Goal: Information Seeking & Learning: Compare options

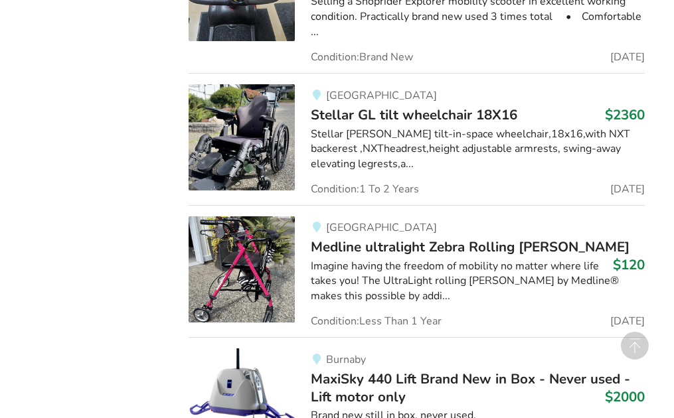
scroll to position [2973, 0]
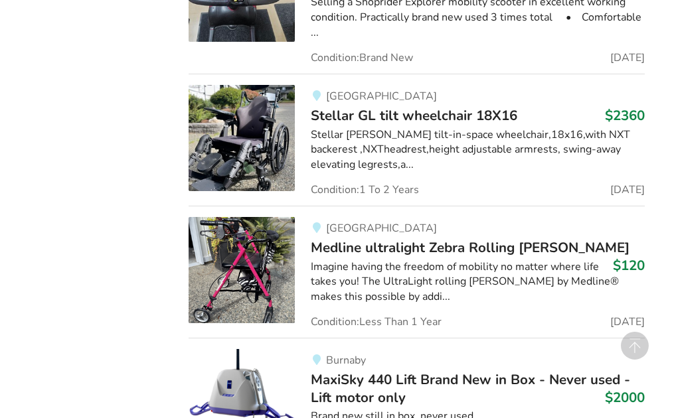
click at [401, 238] on span "Medline ultralight Zebra Rolling [PERSON_NAME]" at bounding box center [470, 247] width 319 height 19
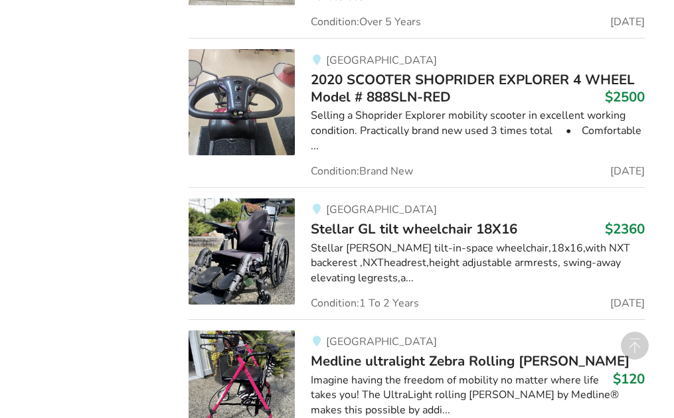
scroll to position [2858, 0]
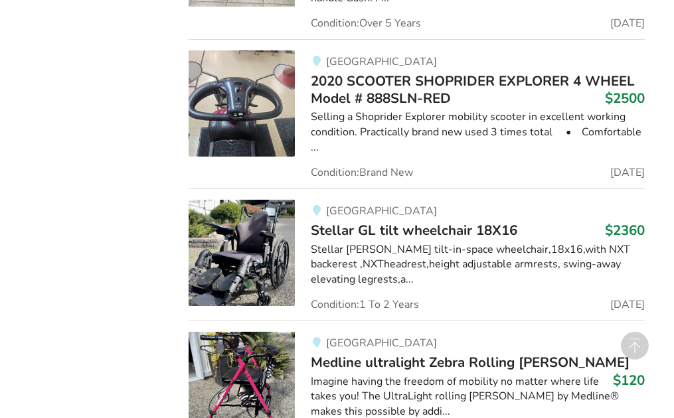
click at [381, 221] on span "Stellar GL tilt wheelchair 18X16" at bounding box center [414, 230] width 206 height 19
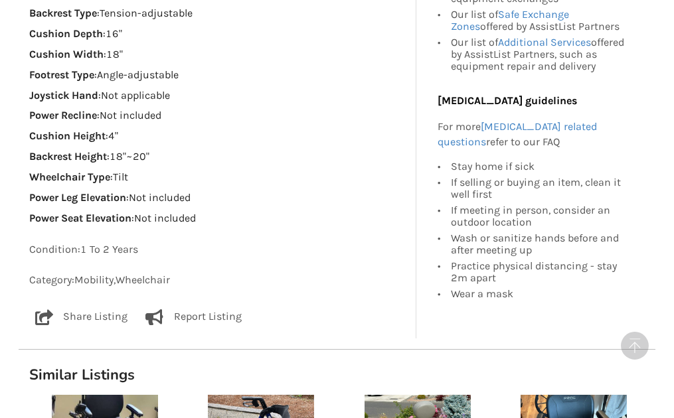
scroll to position [1100, 0]
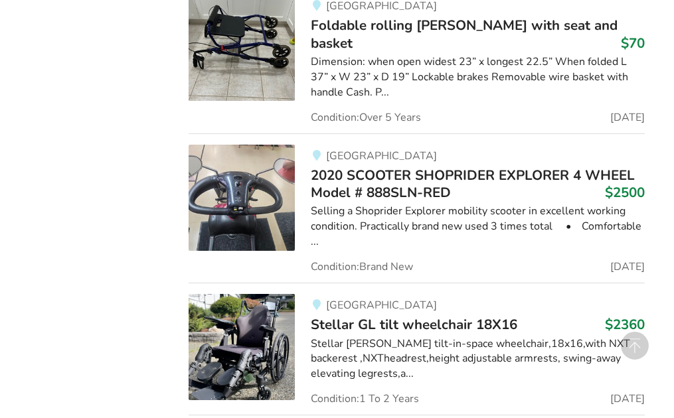
scroll to position [2763, 0]
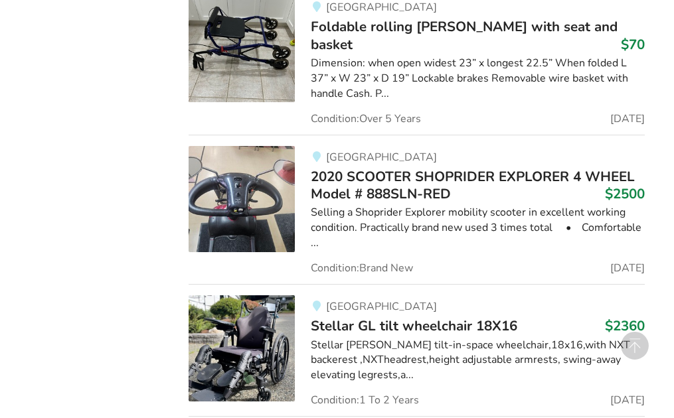
click at [407, 167] on span "2020 SCOOTER SHOPRIDER EXPLORER 4 WHEEL Model # 888SLN-RED" at bounding box center [473, 185] width 324 height 36
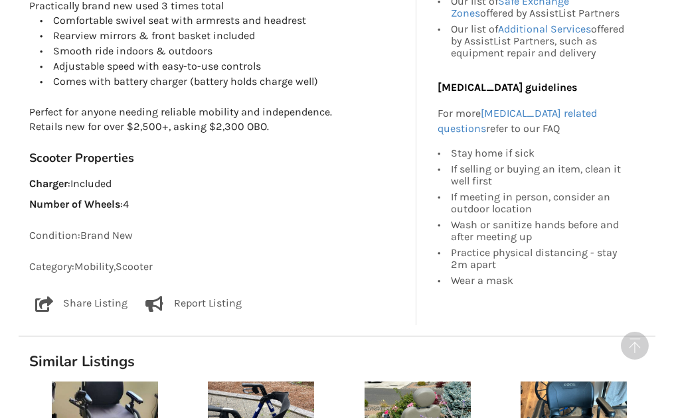
scroll to position [801, 0]
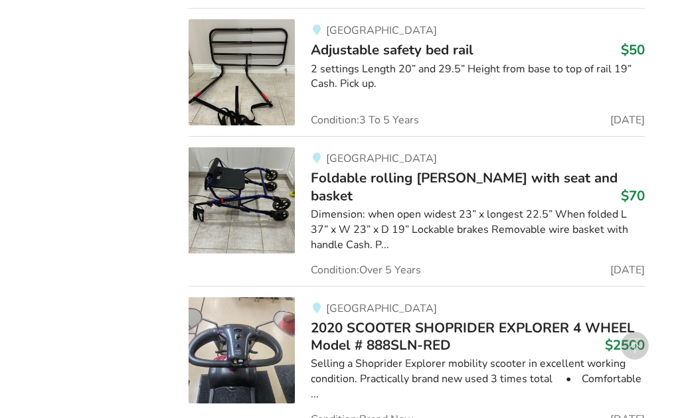
scroll to position [2603, 0]
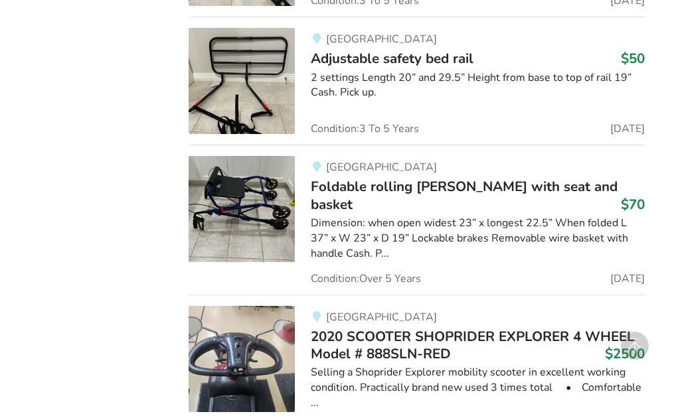
click at [413, 181] on span "Foldable rolling [PERSON_NAME] with seat and basket" at bounding box center [464, 195] width 307 height 36
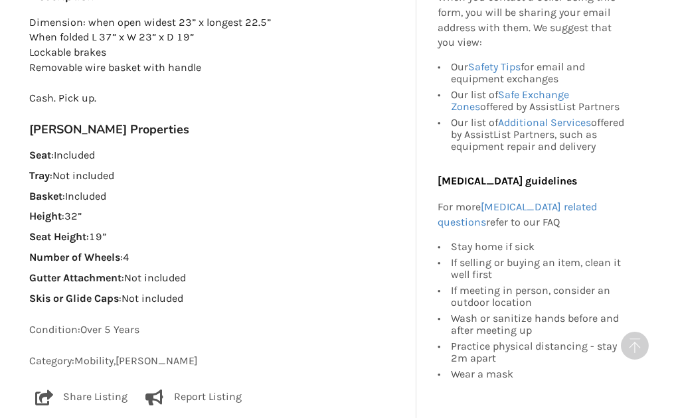
scroll to position [813, 0]
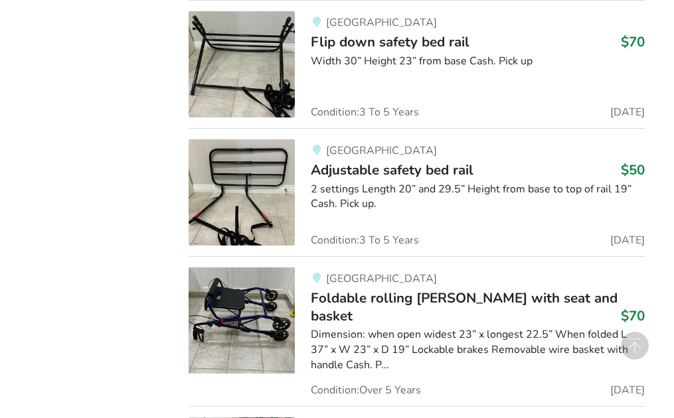
scroll to position [2487, 0]
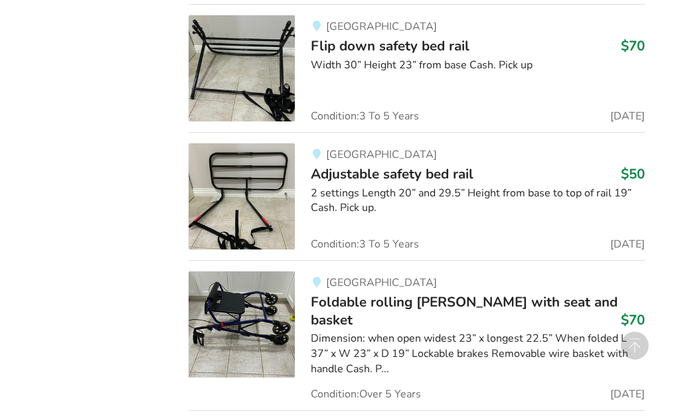
click at [399, 165] on span "Adjustable safety bed rail" at bounding box center [392, 174] width 163 height 19
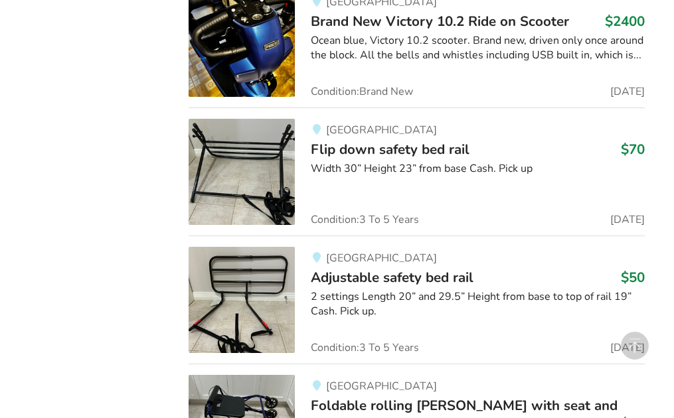
scroll to position [2377, 0]
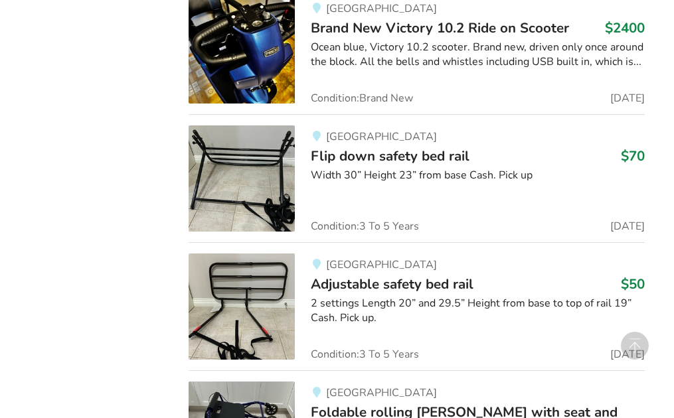
click at [392, 147] on span "Flip down safety bed rail" at bounding box center [390, 156] width 159 height 19
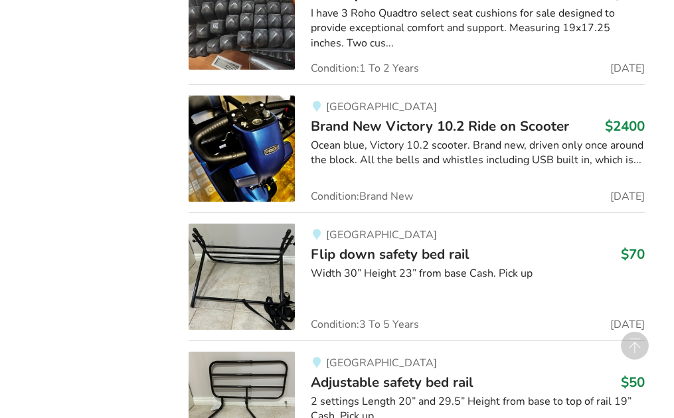
scroll to position [2261, 0]
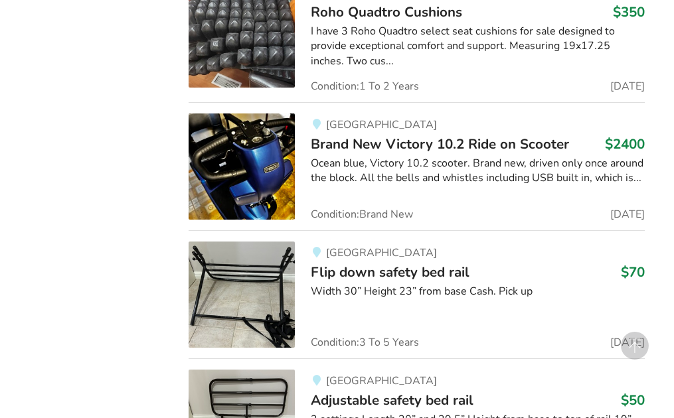
click at [392, 141] on span "Brand New Victory 10.2 Ride on Scooter" at bounding box center [440, 144] width 258 height 19
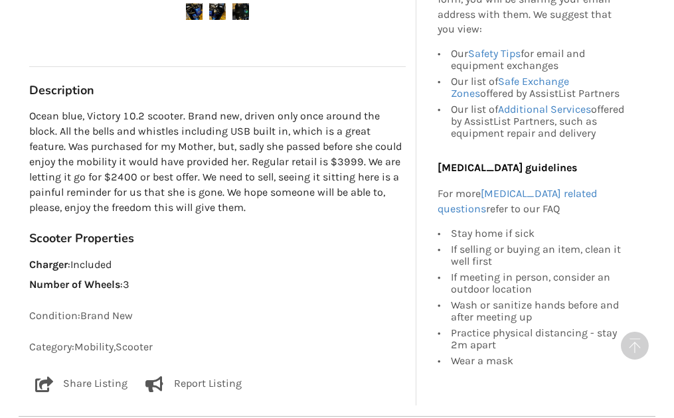
scroll to position [623, 0]
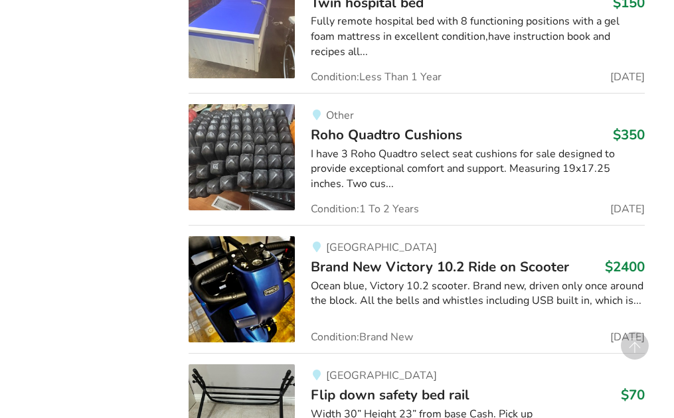
scroll to position [2098, 0]
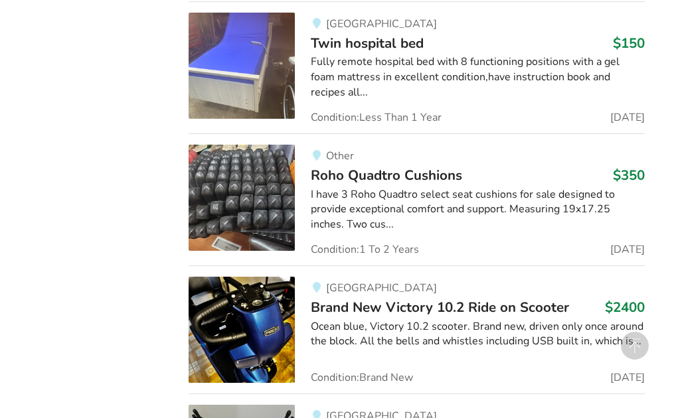
click at [374, 166] on span "Roho Quadtro Cushions" at bounding box center [386, 175] width 151 height 19
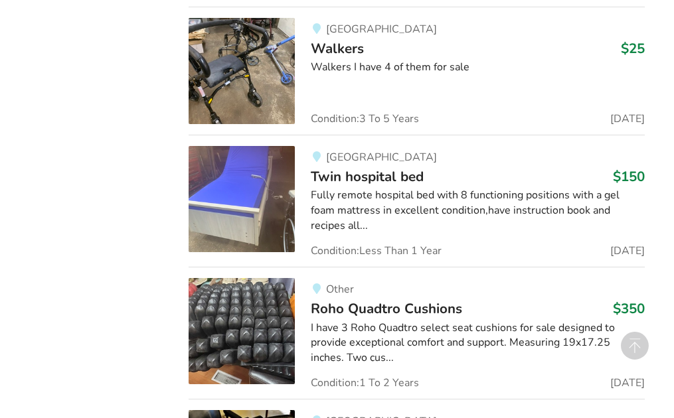
scroll to position [1956, 0]
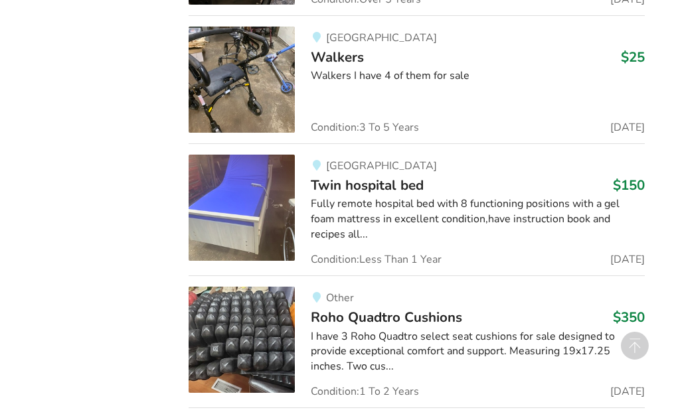
click at [375, 177] on span "Twin hospital bed" at bounding box center [367, 185] width 113 height 19
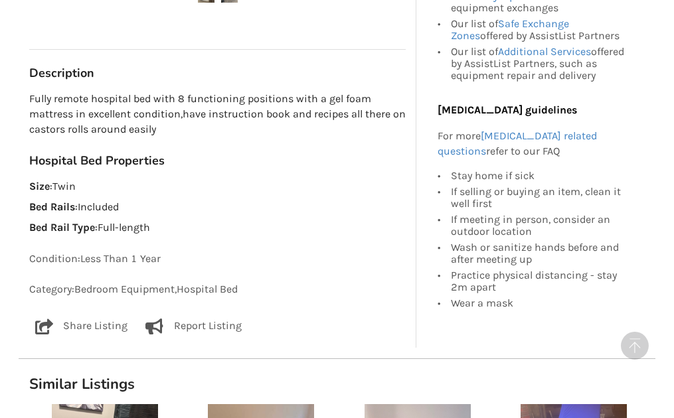
scroll to position [625, 0]
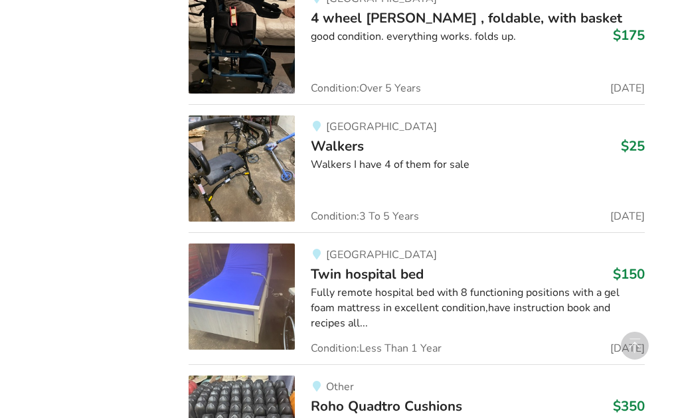
scroll to position [1859, 0]
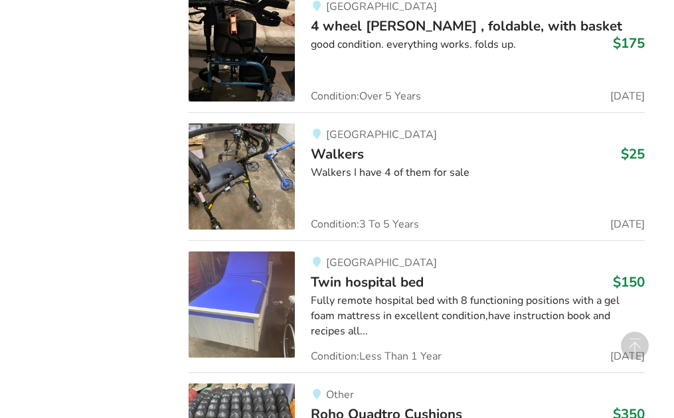
click at [335, 151] on span "Walkers" at bounding box center [337, 154] width 53 height 19
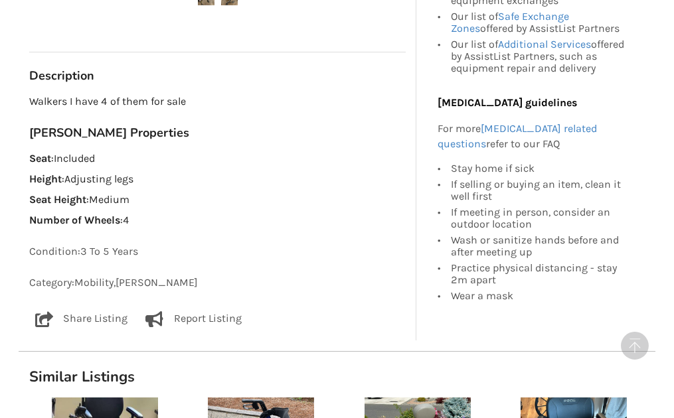
scroll to position [611, 0]
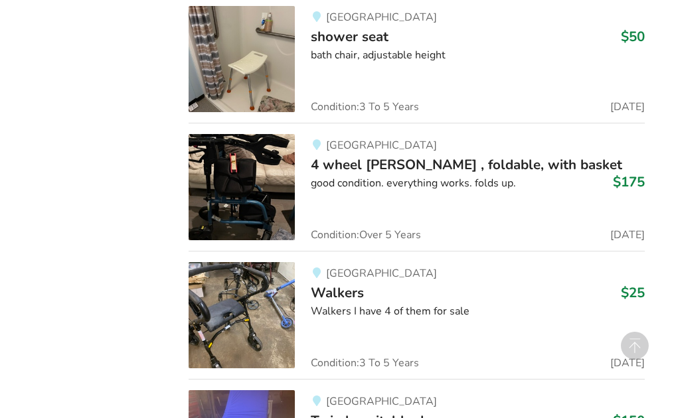
scroll to position [1709, 0]
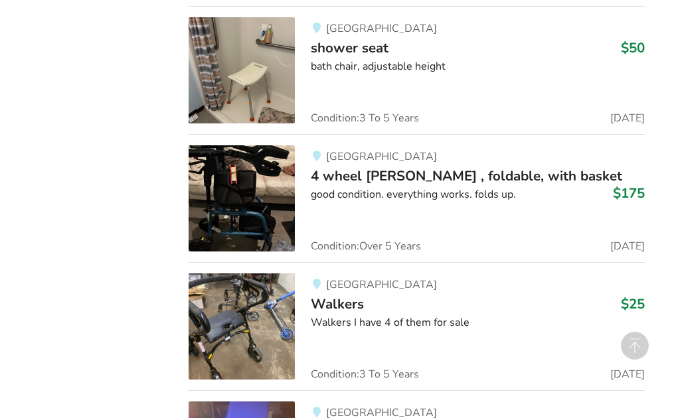
click at [385, 167] on span "4 wheel [PERSON_NAME] , foldable, with basket" at bounding box center [466, 176] width 311 height 19
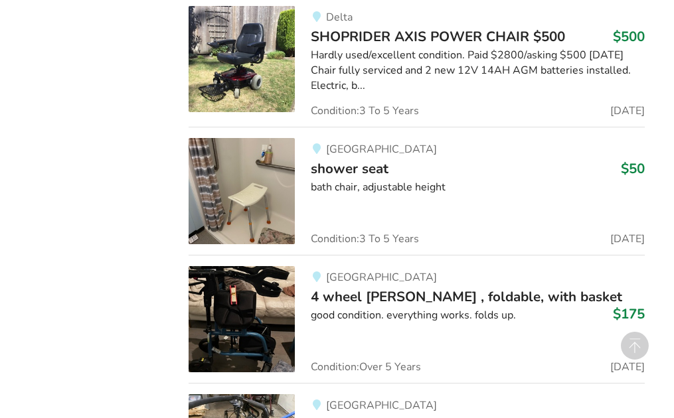
scroll to position [1587, 0]
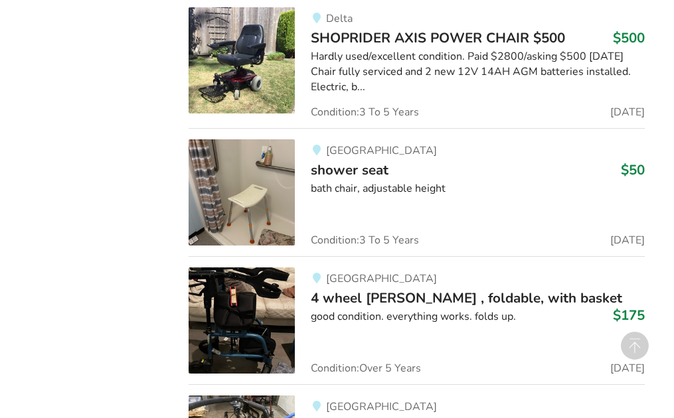
click at [367, 165] on span "shower seat" at bounding box center [350, 170] width 78 height 19
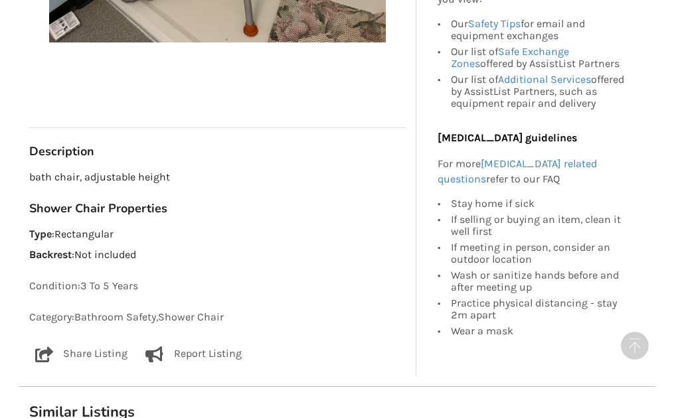
scroll to position [540, 0]
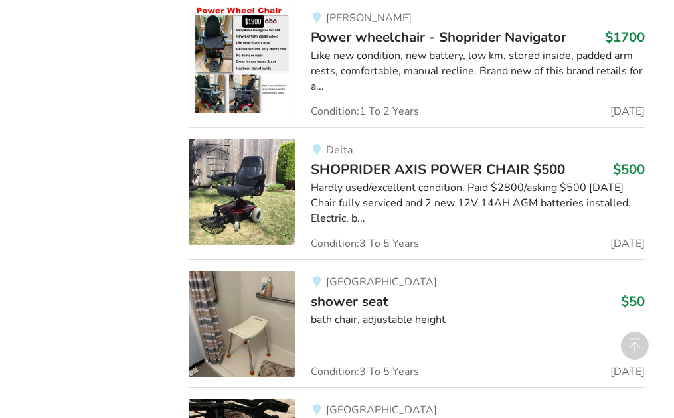
scroll to position [1442, 0]
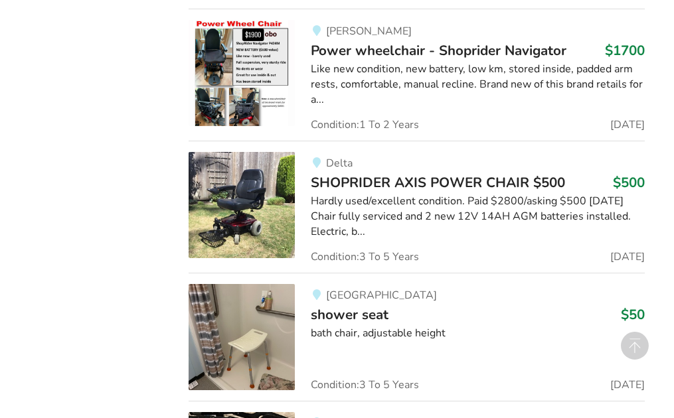
click at [416, 179] on span "SHOPRIDER AXIS POWER CHAIR $500" at bounding box center [438, 182] width 254 height 19
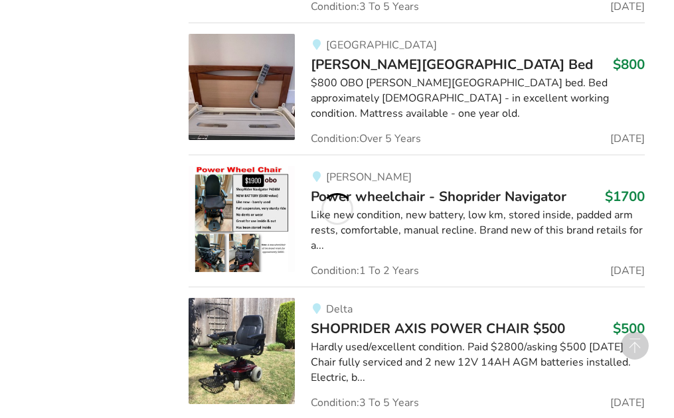
scroll to position [1290, 0]
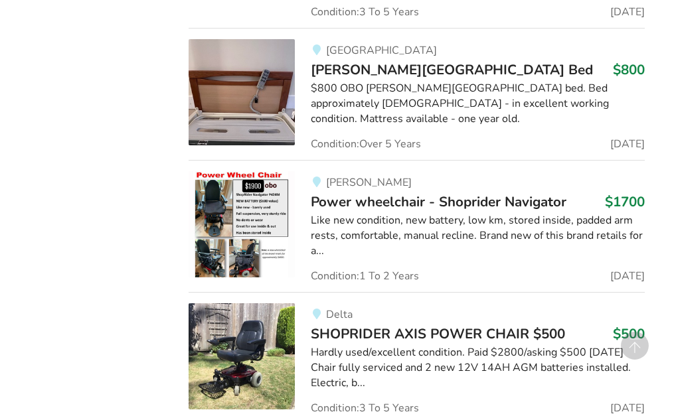
click at [398, 200] on span "Power wheelchair - Shoprider Navigator" at bounding box center [439, 202] width 256 height 19
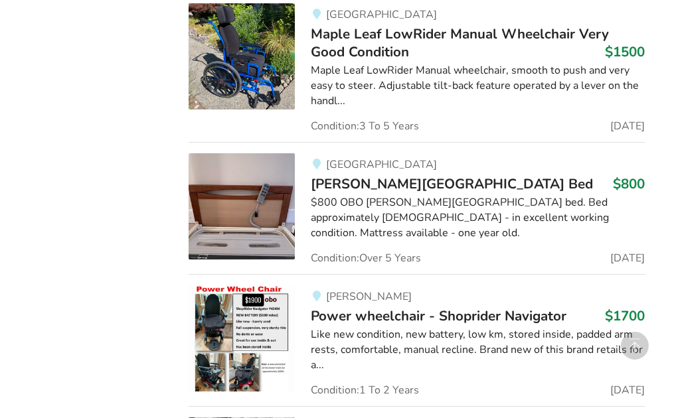
scroll to position [1176, 0]
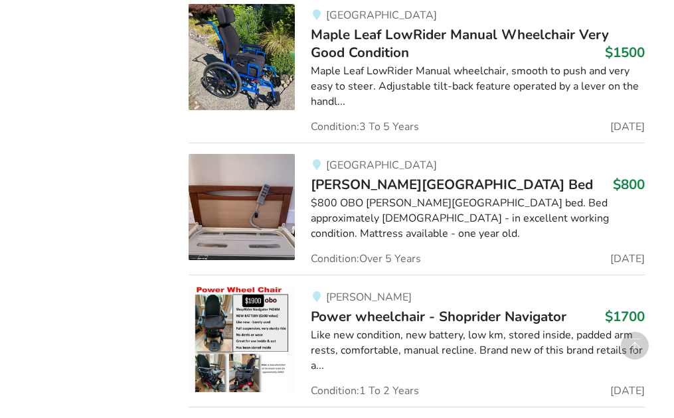
click at [394, 187] on span "[PERSON_NAME][GEOGRAPHIC_DATA] Bed" at bounding box center [452, 184] width 282 height 19
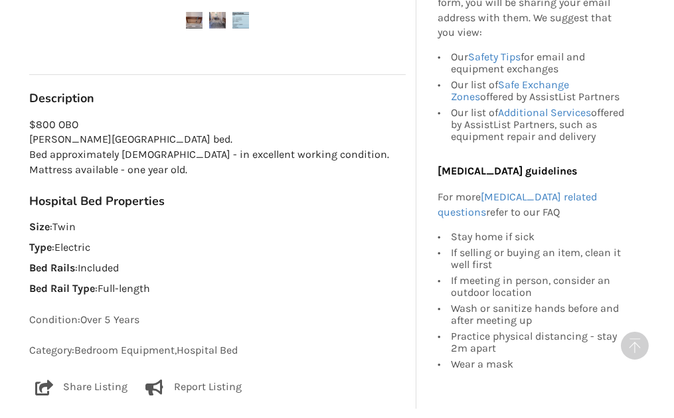
scroll to position [676, 0]
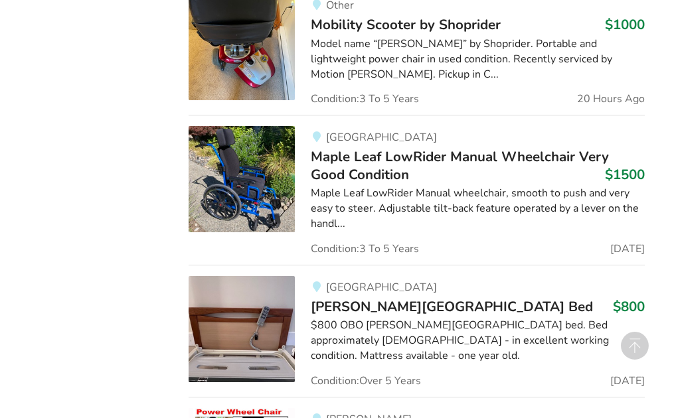
scroll to position [1051, 0]
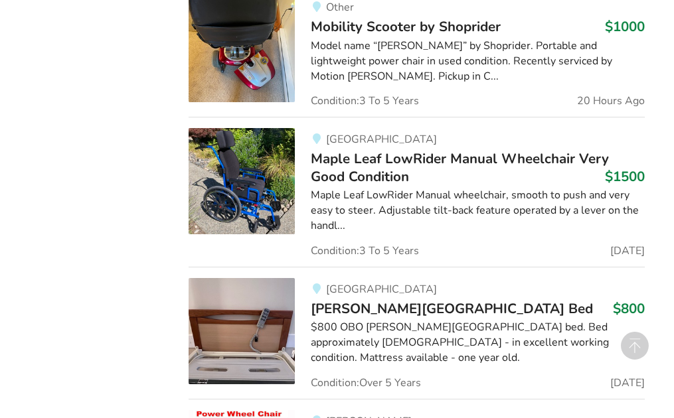
click at [409, 150] on span "Maple Leaf LowRider Manual Wheelchair Very Good Condition" at bounding box center [460, 167] width 298 height 36
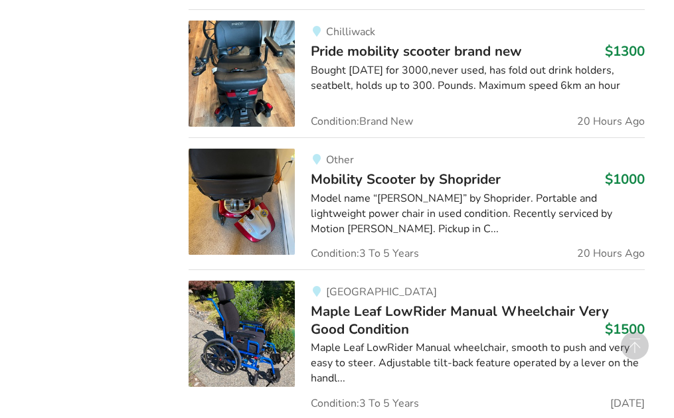
scroll to position [897, 0]
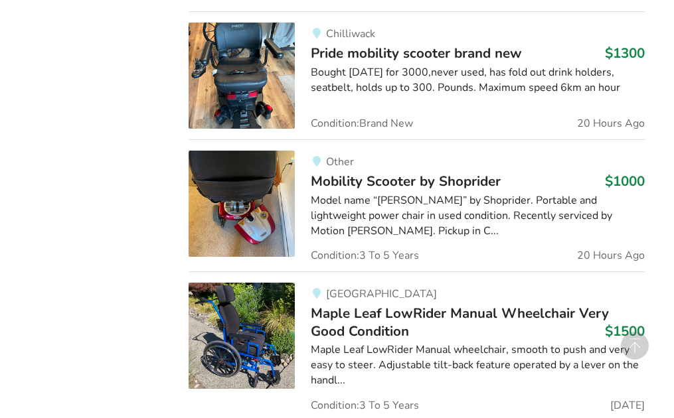
click at [413, 175] on span "Mobility Scooter by Shoprider" at bounding box center [406, 181] width 190 height 19
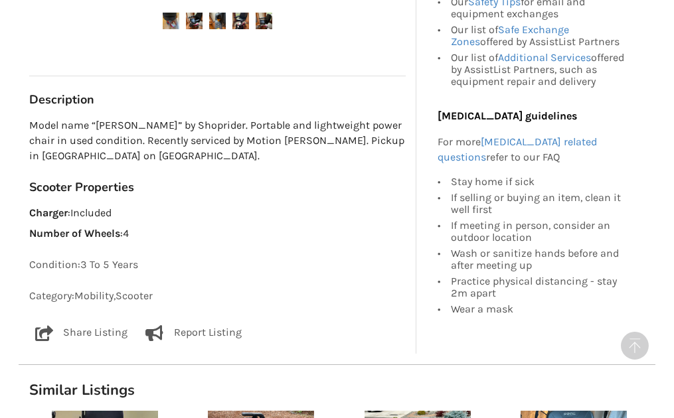
scroll to position [616, 0]
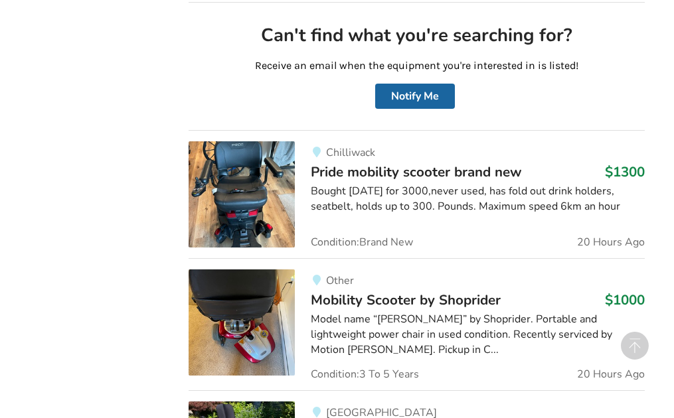
scroll to position [769, 0]
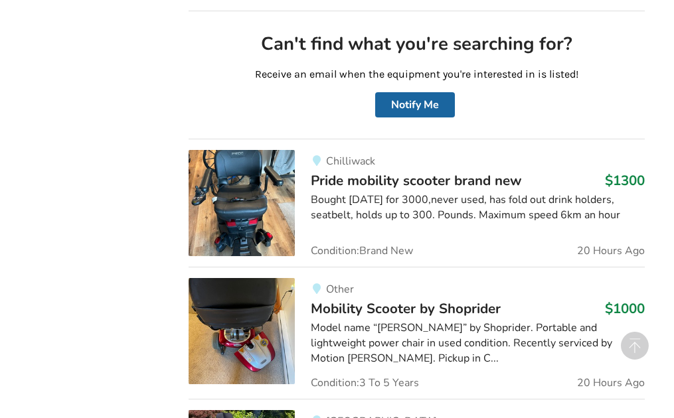
click at [378, 182] on span "Pride mobility scooter brand new" at bounding box center [416, 180] width 211 height 19
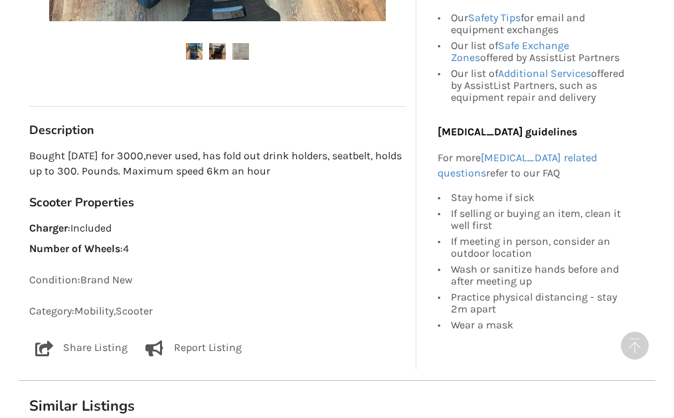
scroll to position [583, 0]
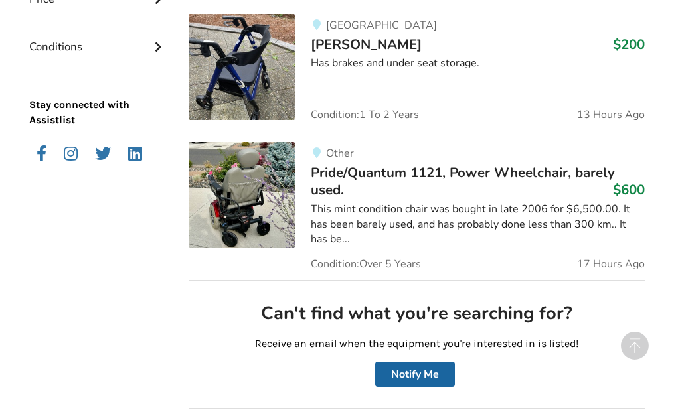
scroll to position [499, 0]
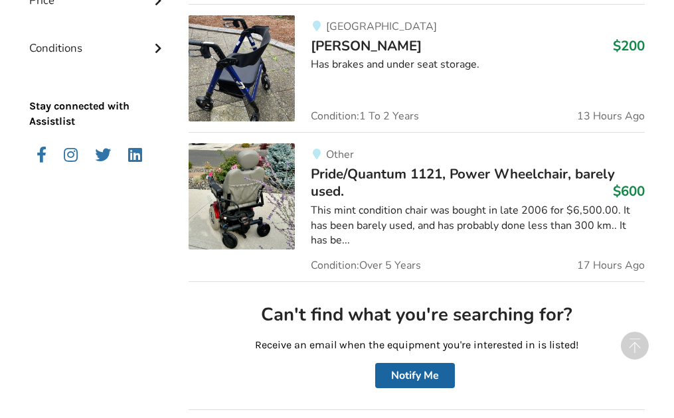
click at [381, 177] on span "Pride/Quantum 1121, Power Wheelchair, barely used." at bounding box center [463, 183] width 304 height 36
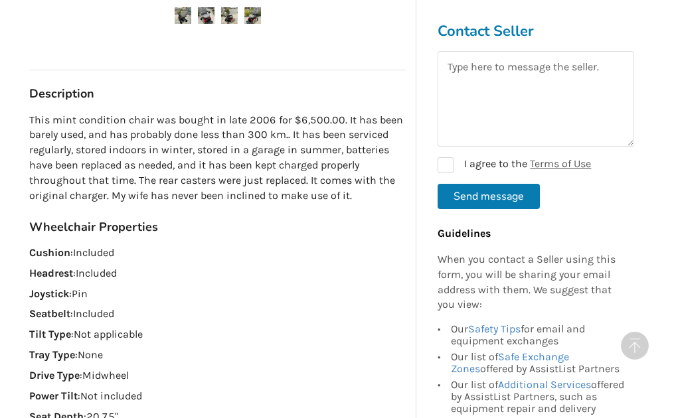
scroll to position [649, 0]
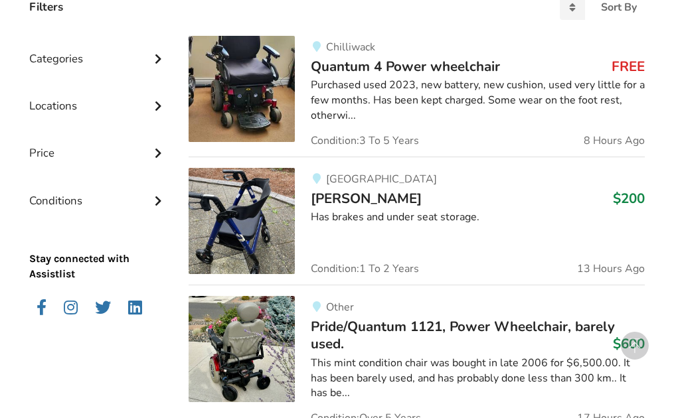
scroll to position [335, 0]
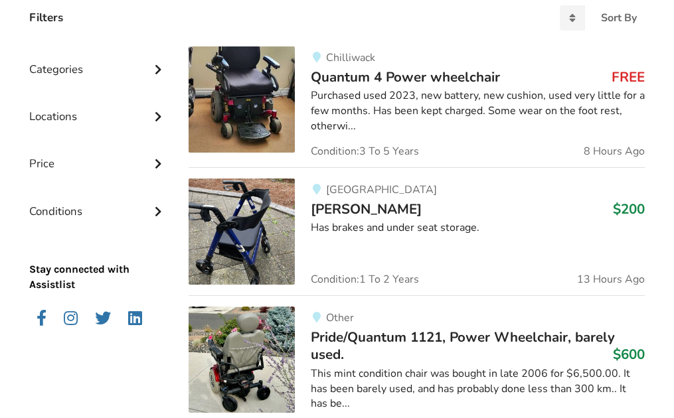
click at [337, 206] on span "[PERSON_NAME]" at bounding box center [366, 209] width 111 height 19
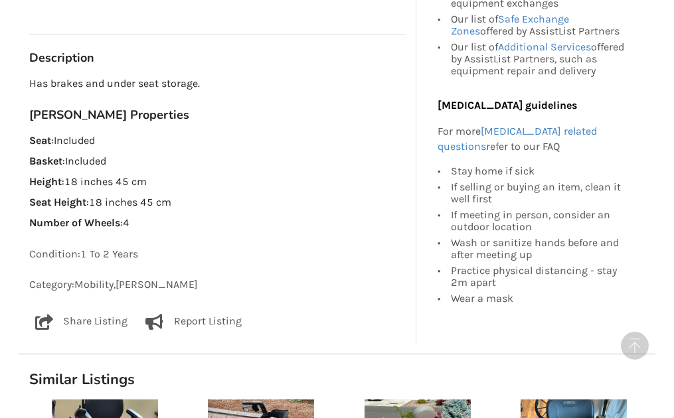
scroll to position [628, 0]
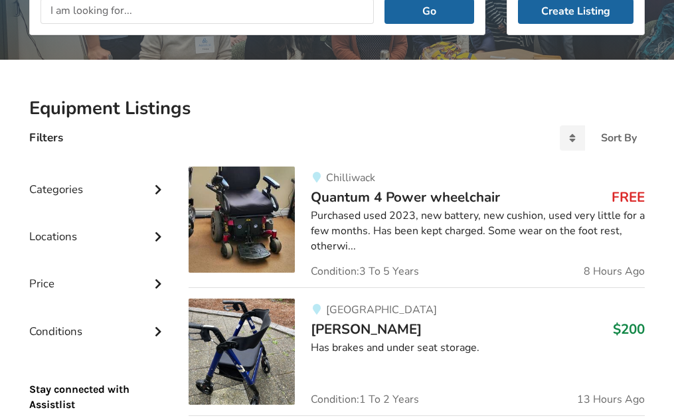
scroll to position [198, 0]
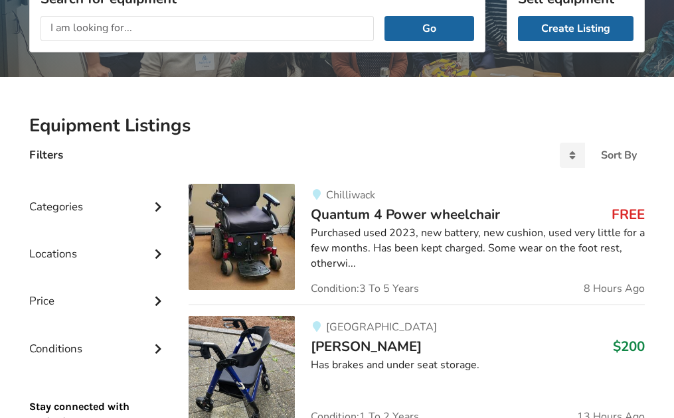
click at [373, 214] on span "Quantum 4 Power wheelchair" at bounding box center [405, 214] width 189 height 19
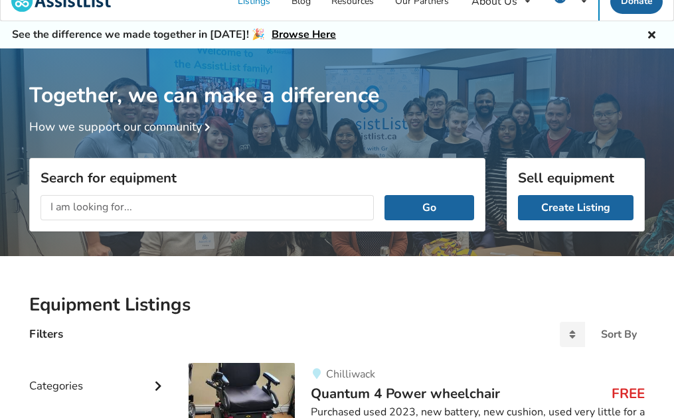
scroll to position [16, 0]
